Goal: Navigation & Orientation: Find specific page/section

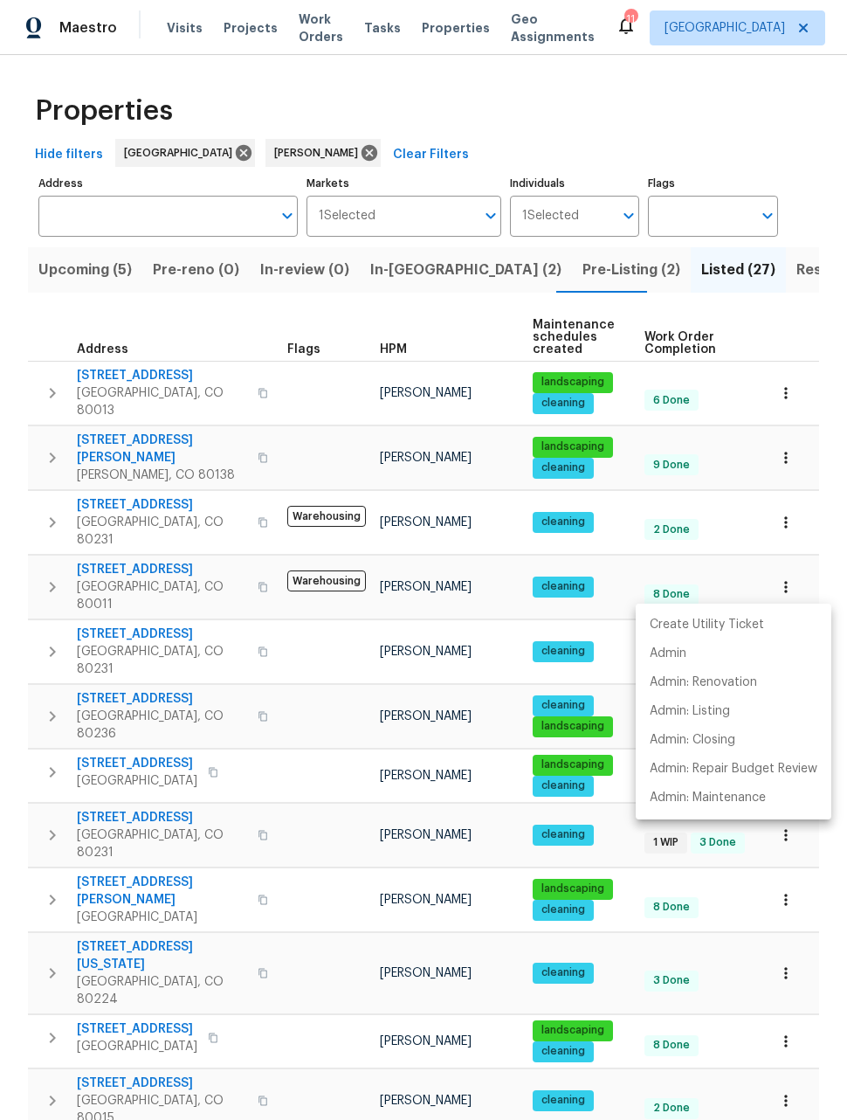
scroll to position [395, 0]
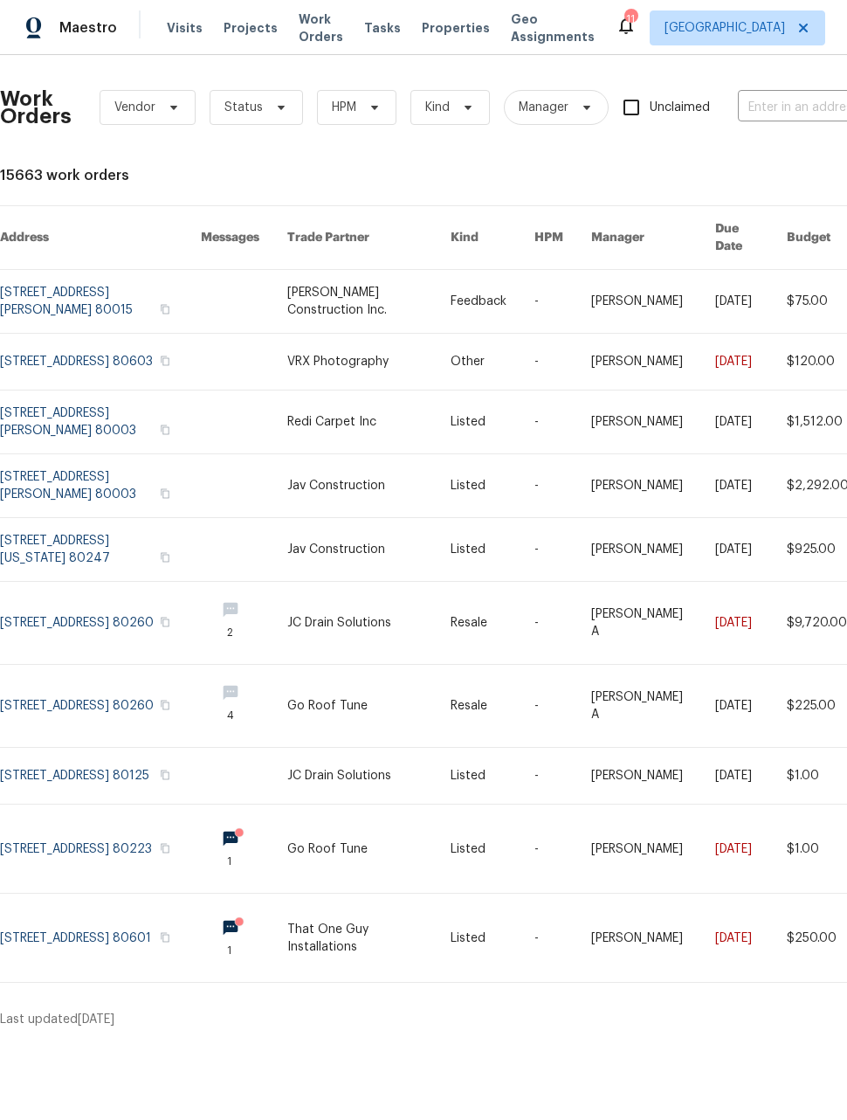
click at [300, 36] on span "Work Orders" at bounding box center [321, 27] width 45 height 35
click at [87, 17] on div "Maestro" at bounding box center [58, 27] width 117 height 35
